Goal: Task Accomplishment & Management: Manage account settings

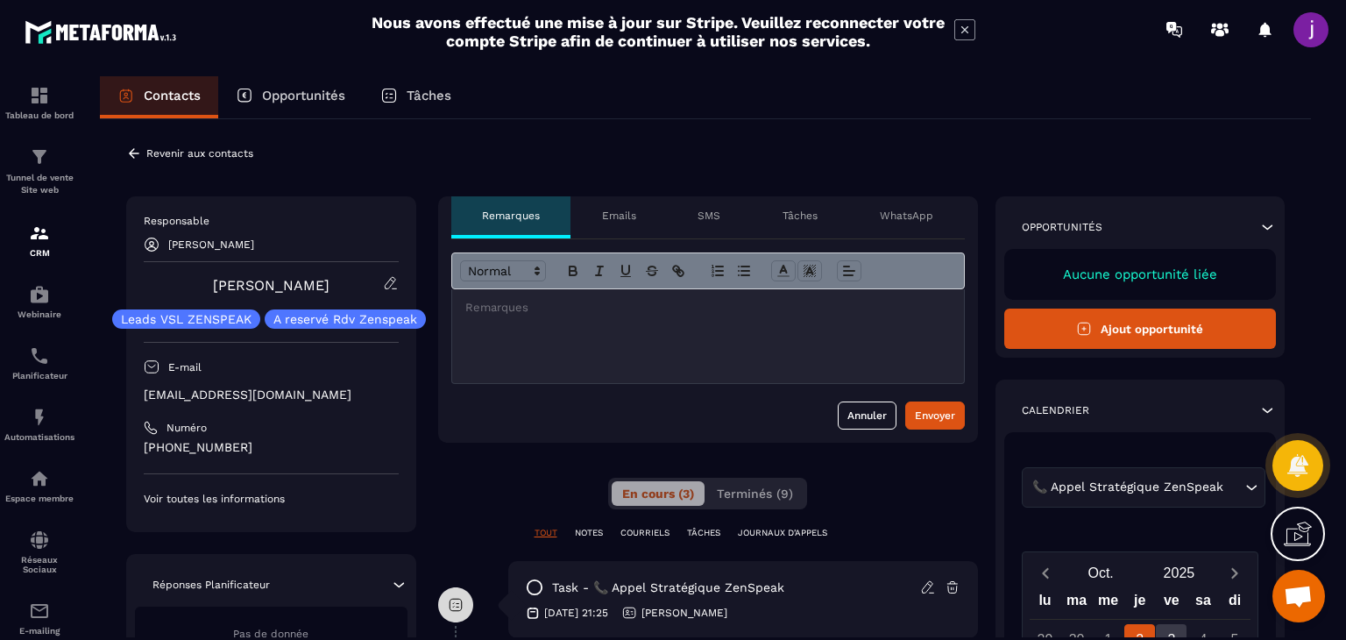
click at [136, 155] on icon at bounding box center [134, 153] width 16 height 16
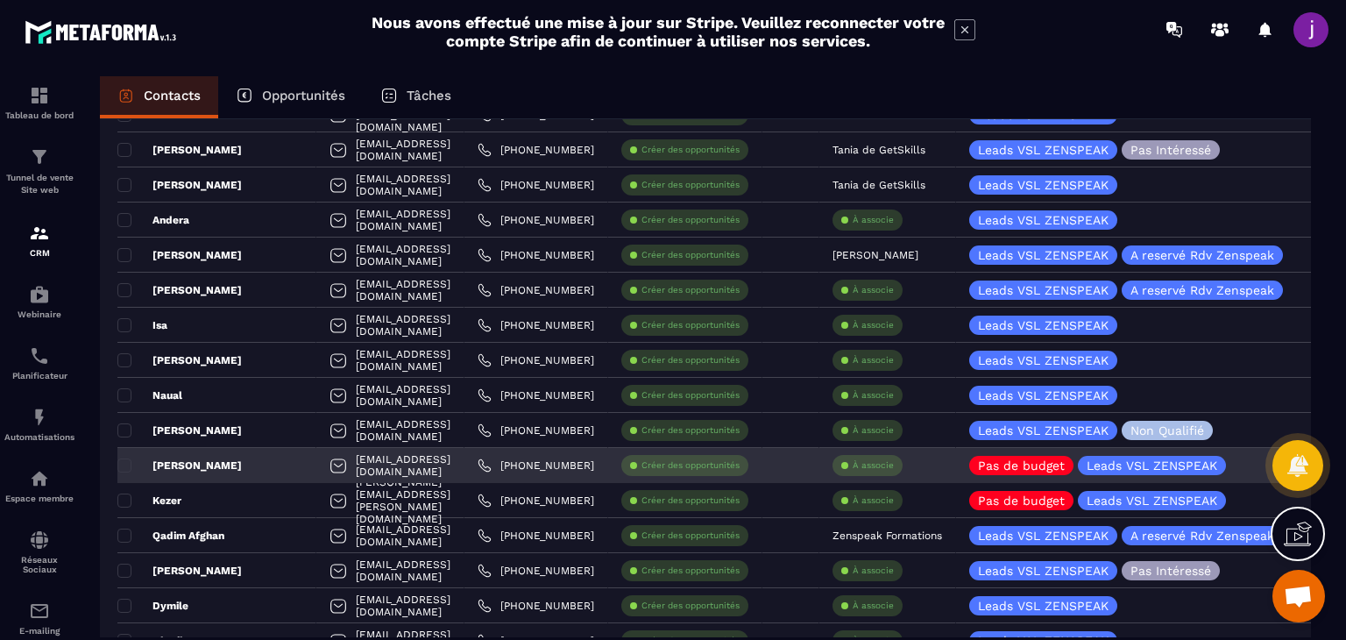
scroll to position [263, 0]
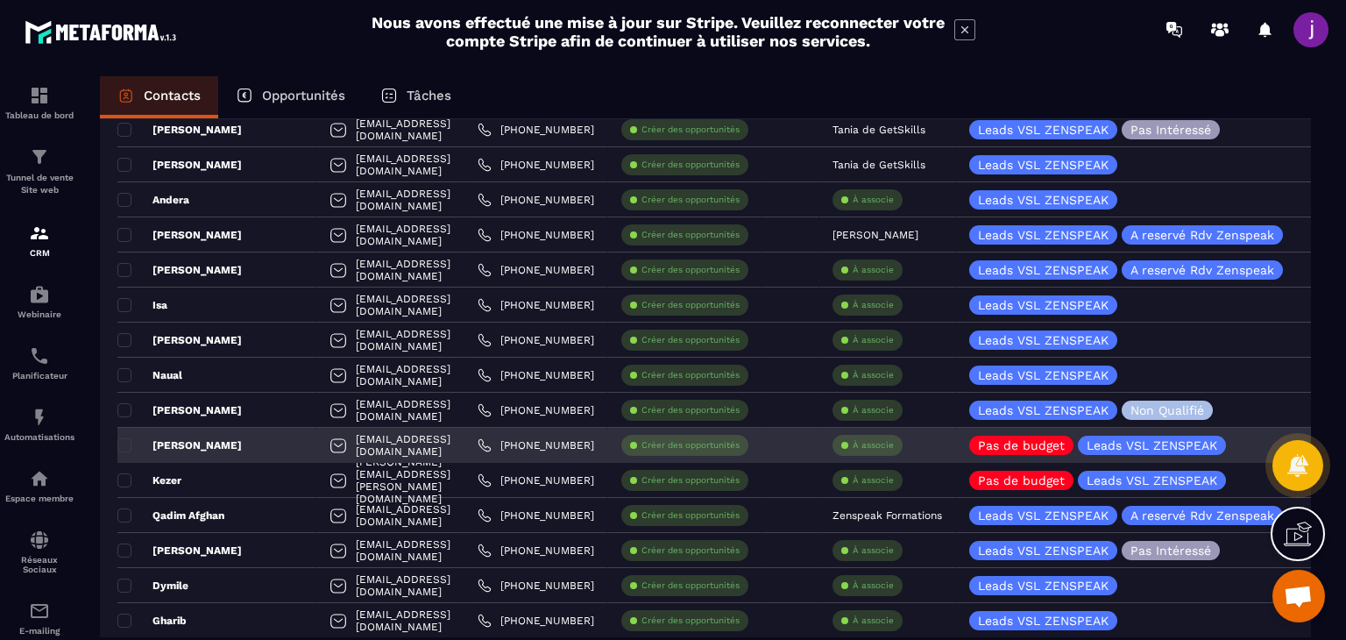
click at [902, 452] on div "À associe" at bounding box center [867, 445] width 70 height 21
click at [902, 451] on div "À associe" at bounding box center [867, 445] width 70 height 21
click at [880, 439] on div "À associe" at bounding box center [867, 445] width 70 height 21
click at [894, 441] on p "À associe" at bounding box center [872, 445] width 41 height 12
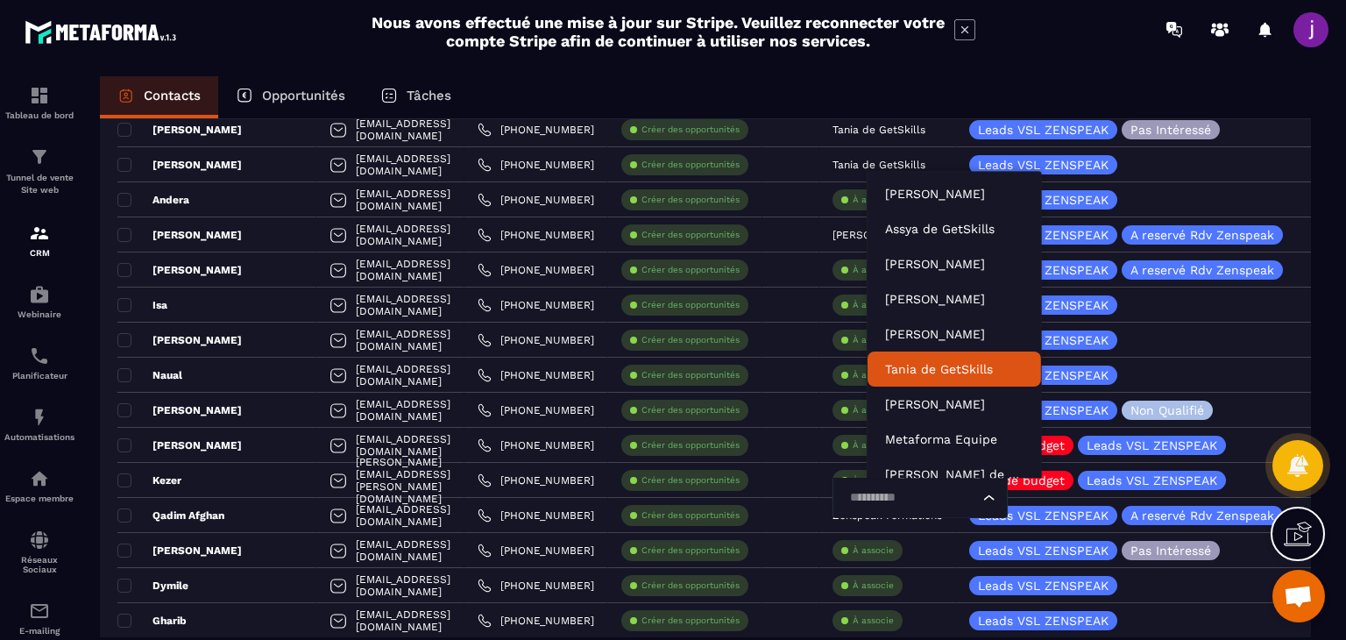
click at [931, 353] on li "Tania de GetSkills" at bounding box center [953, 368] width 173 height 35
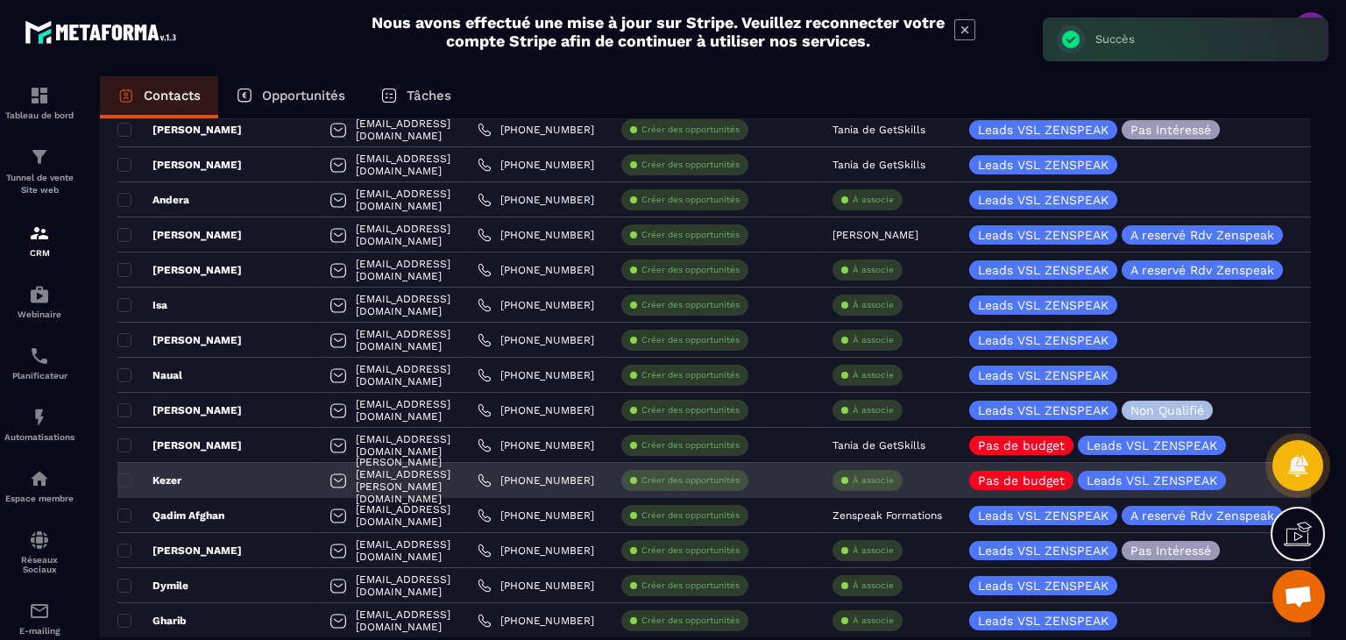
click at [894, 474] on p "À associe" at bounding box center [872, 480] width 41 height 12
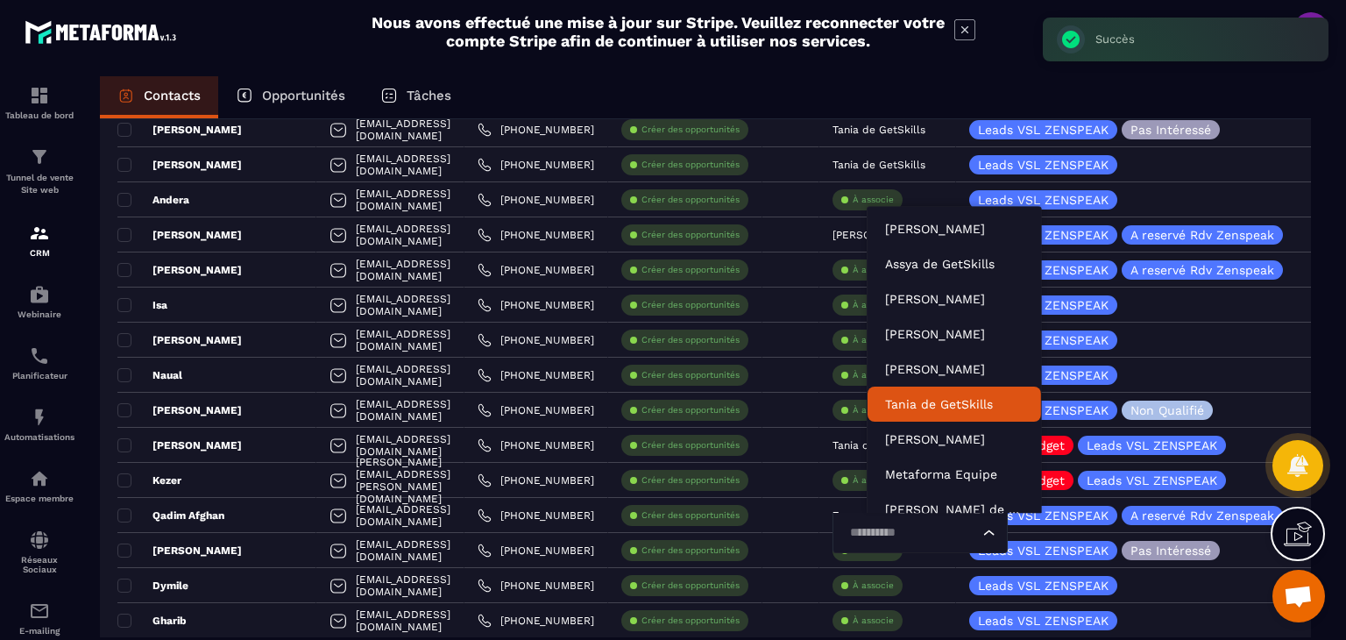
click at [916, 397] on p "Tania de GetSkills" at bounding box center [954, 404] width 138 height 18
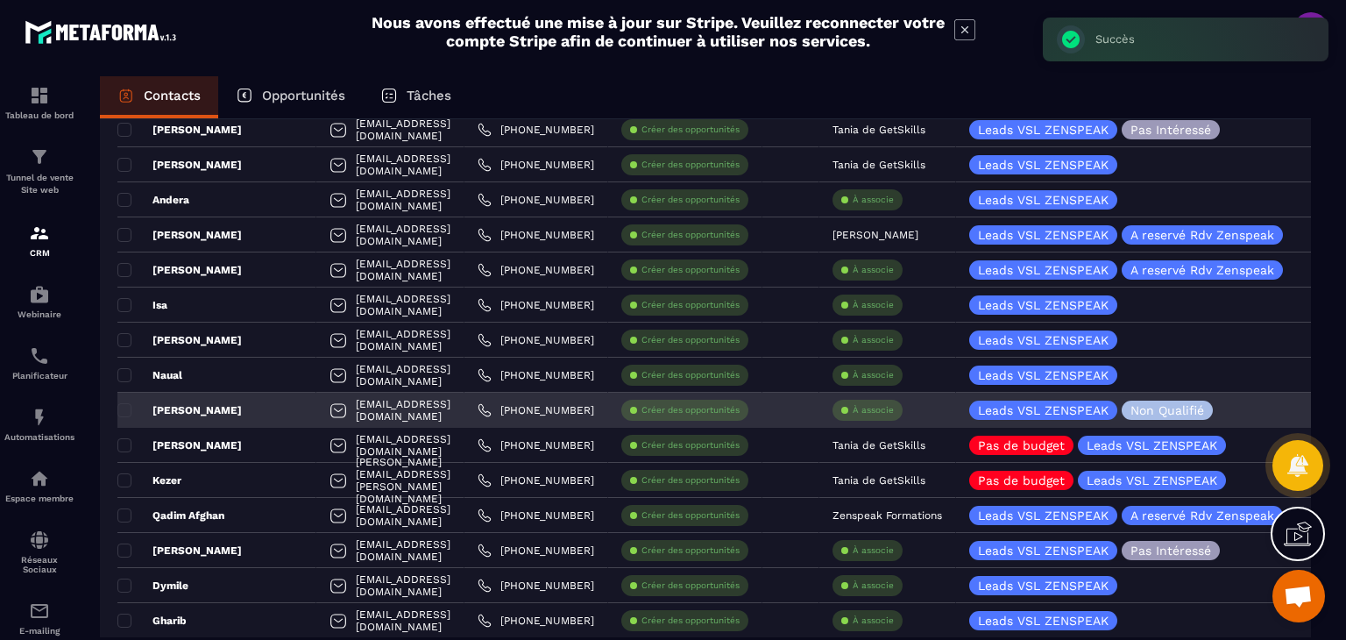
click at [891, 411] on p "À associe" at bounding box center [872, 410] width 41 height 12
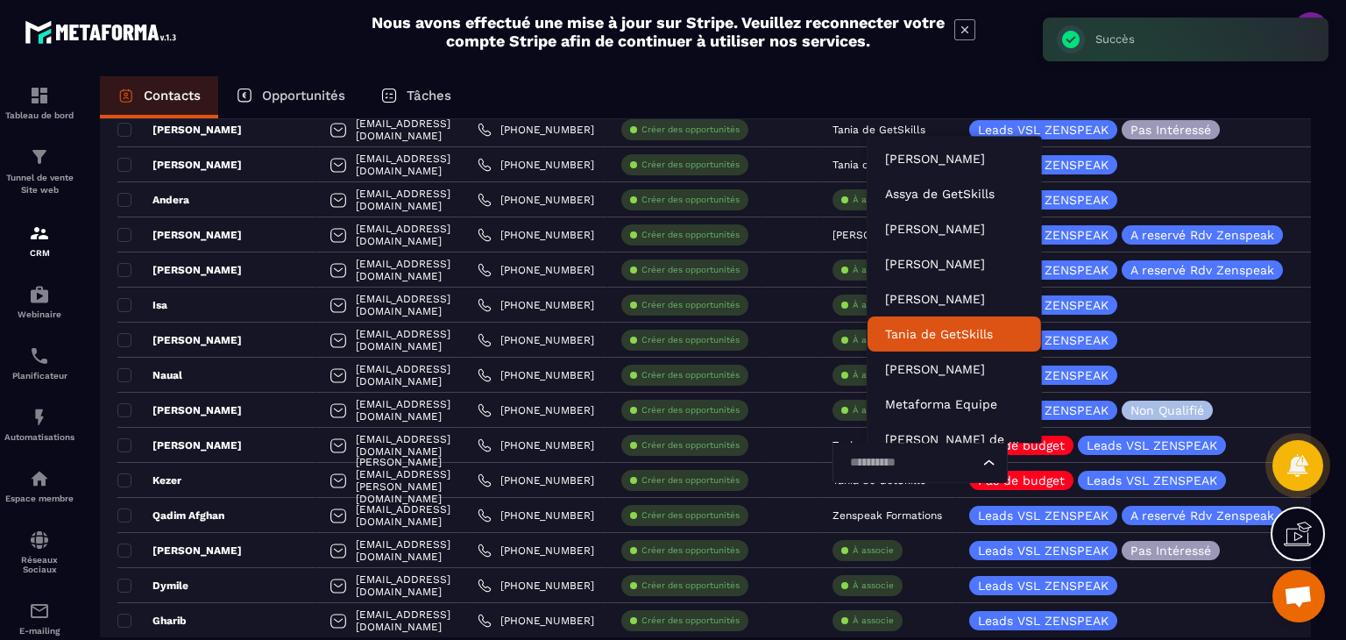
click at [902, 337] on p "Tania de GetSkills" at bounding box center [954, 334] width 138 height 18
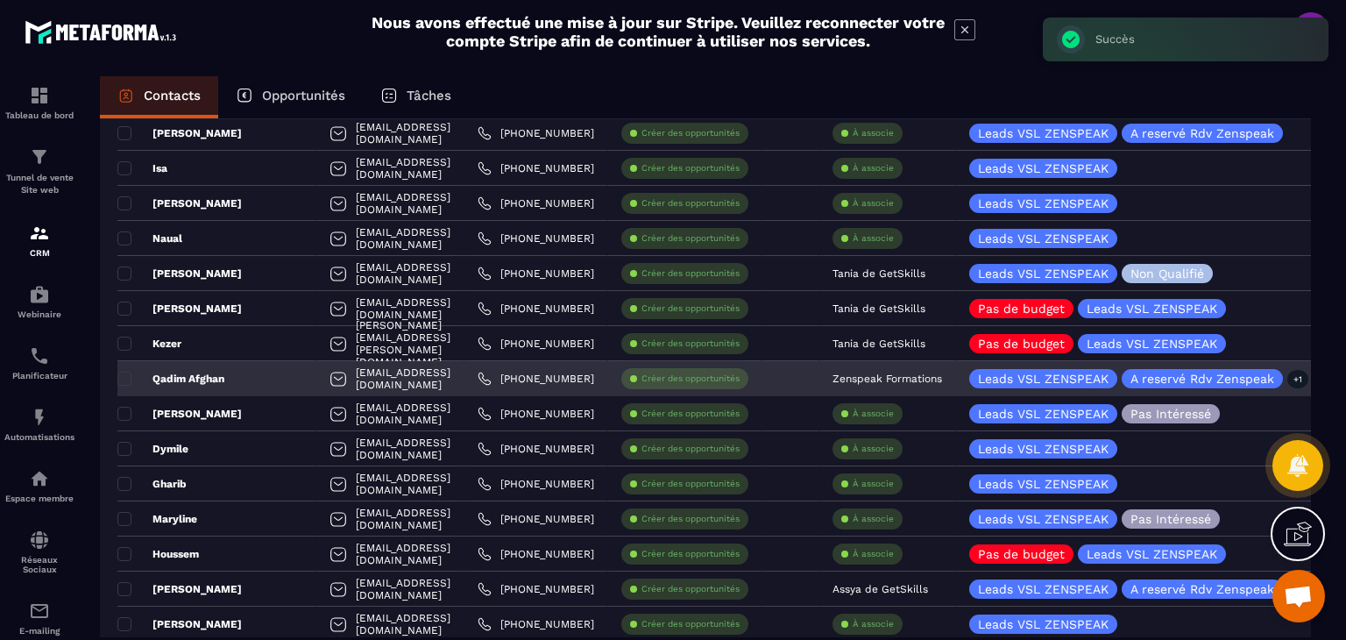
scroll to position [438, 0]
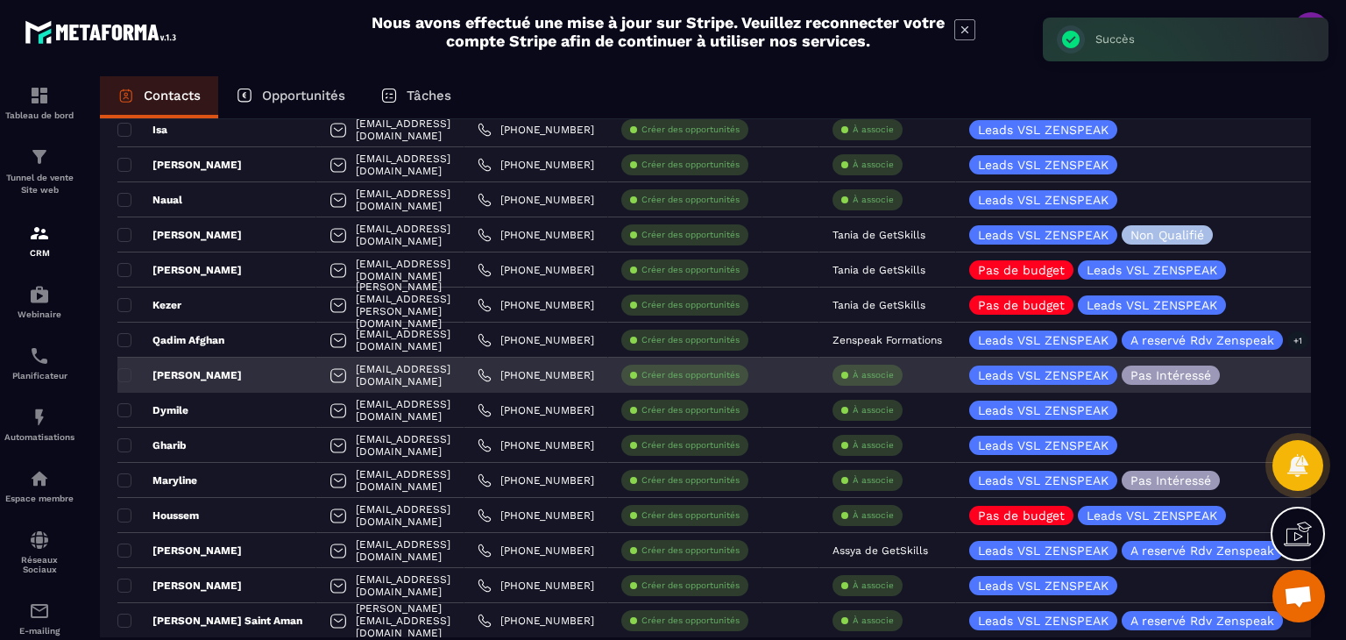
click at [894, 376] on p "À associe" at bounding box center [872, 375] width 41 height 12
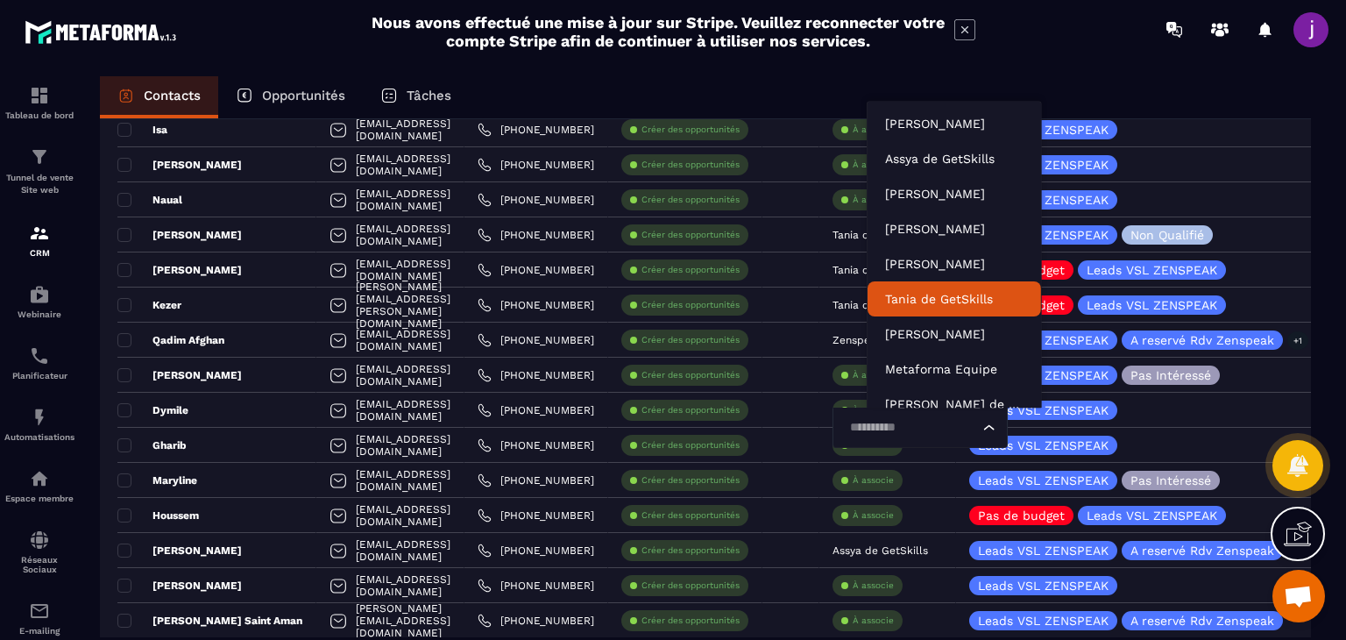
click at [928, 298] on p "Tania de GetSkills" at bounding box center [954, 299] width 138 height 18
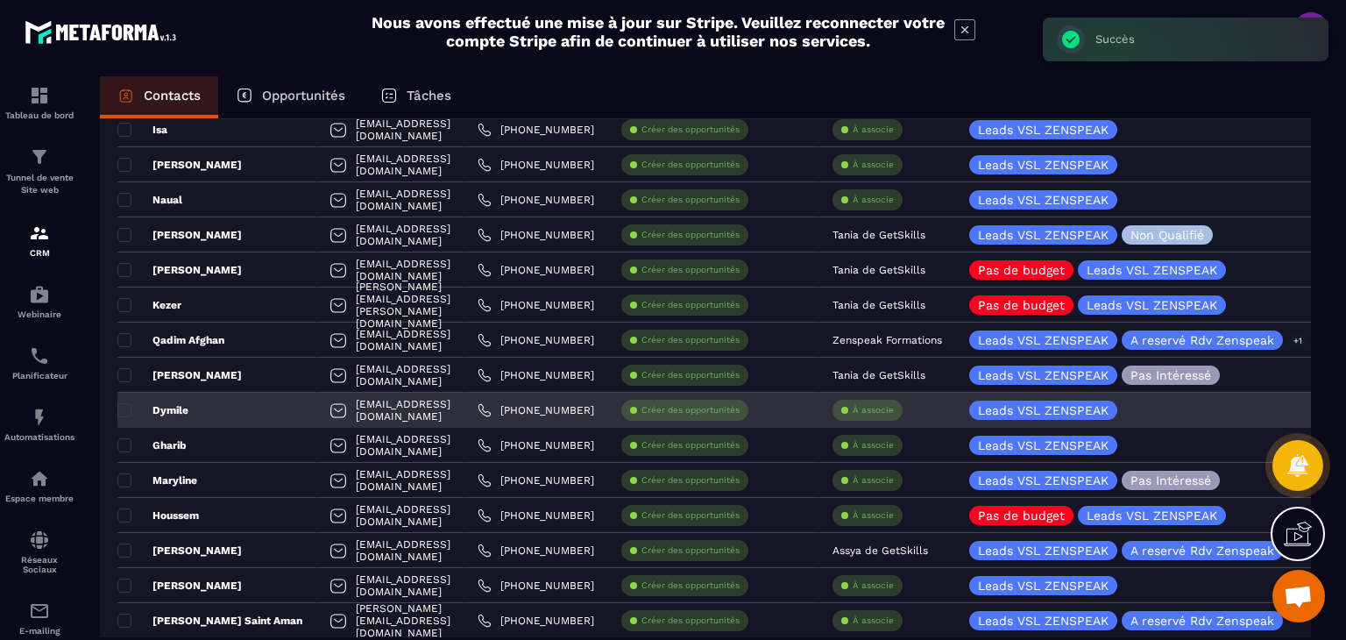
click at [220, 407] on div "Dymile" at bounding box center [216, 409] width 199 height 35
